Goal: Navigation & Orientation: Find specific page/section

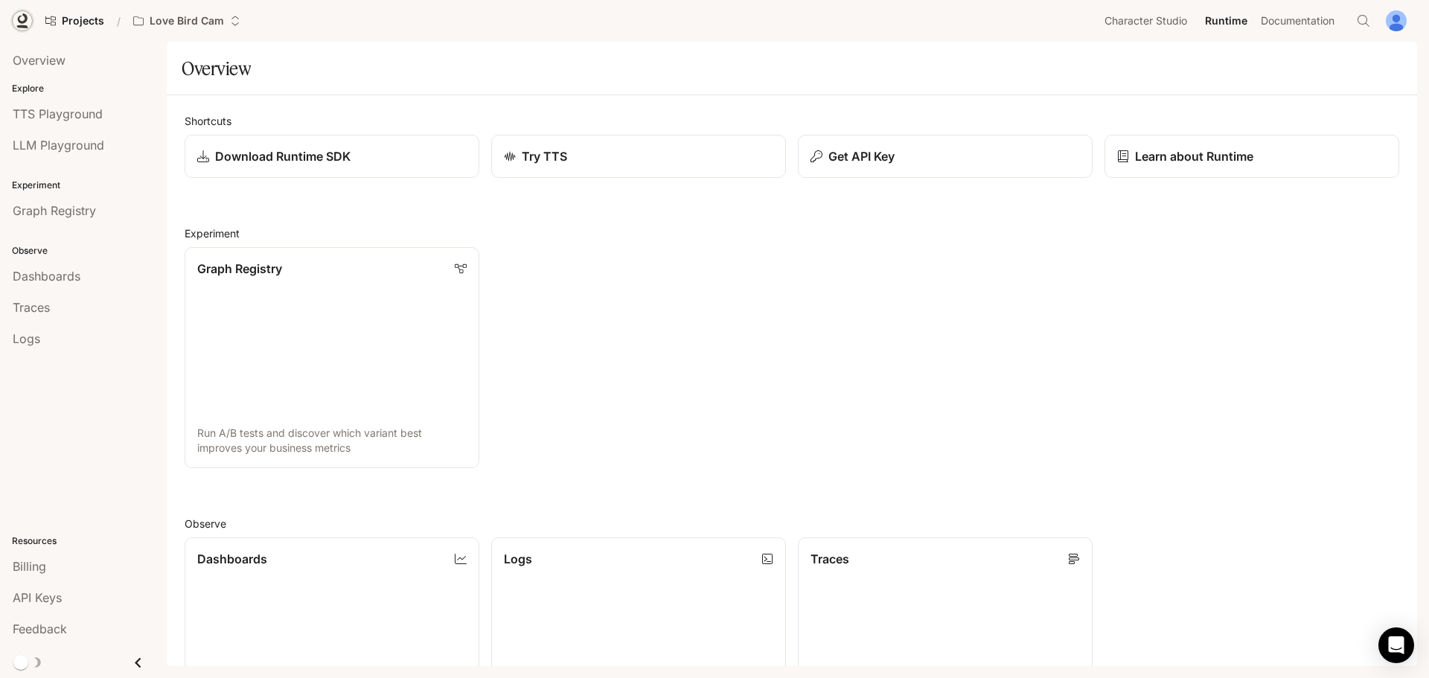
click at [17, 26] on icon at bounding box center [22, 26] width 11 height 3
